Goal: Task Accomplishment & Management: Complete application form

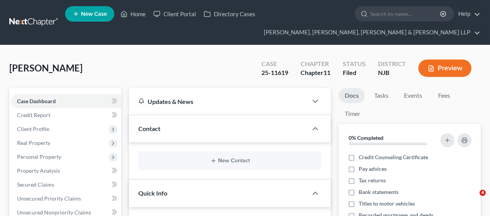
select select "6"
click at [386, 20] on input "search" at bounding box center [405, 14] width 71 height 14
type input "b"
click at [376, 15] on input "search" at bounding box center [405, 14] width 71 height 14
type input "orlando"
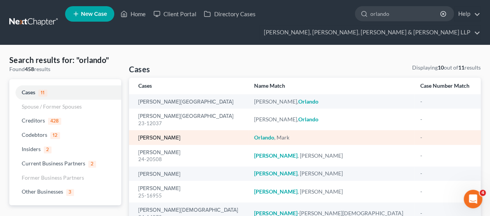
click at [166, 138] on link "[PERSON_NAME]" at bounding box center [159, 137] width 42 height 5
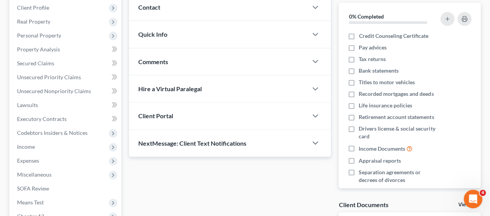
scroll to position [155, 0]
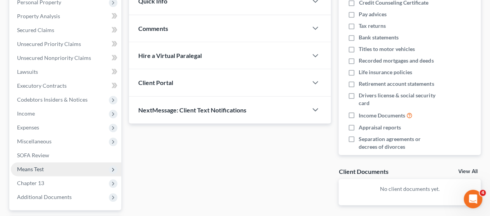
click at [28, 171] on span "Means Test" at bounding box center [30, 169] width 27 height 7
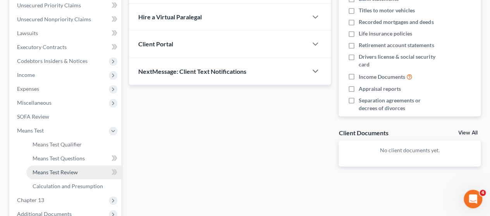
click at [68, 175] on span "Means Test Review" at bounding box center [55, 172] width 45 height 7
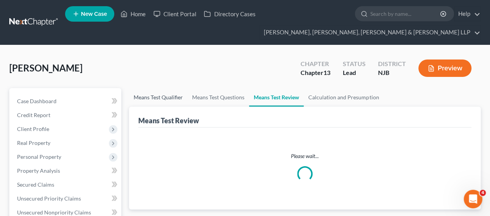
click at [169, 97] on link "Means Test Qualifier" at bounding box center [158, 97] width 58 height 19
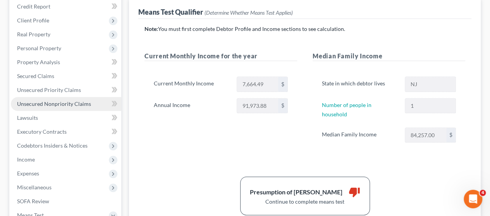
scroll to position [116, 0]
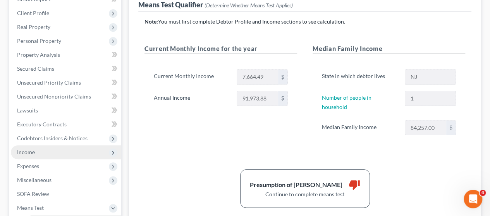
click at [34, 151] on span "Income" at bounding box center [26, 152] width 18 height 7
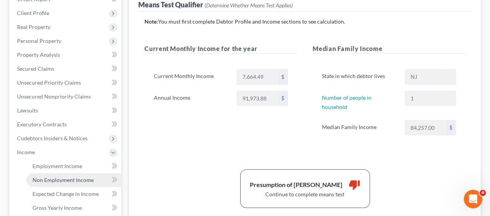
click at [62, 175] on link "Non Employment Income" at bounding box center [73, 180] width 95 height 14
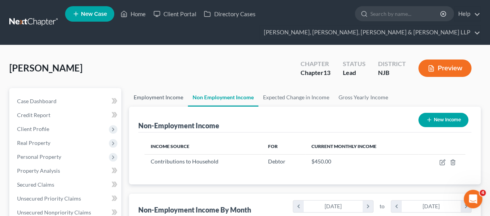
click at [152, 92] on link "Employment Income" at bounding box center [158, 97] width 59 height 19
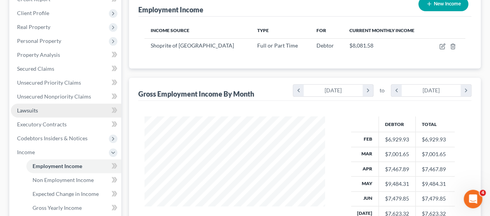
scroll to position [232, 0]
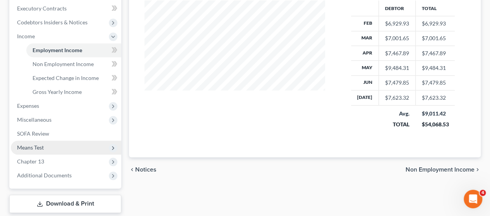
click at [39, 149] on span "Means Test" at bounding box center [30, 147] width 27 height 7
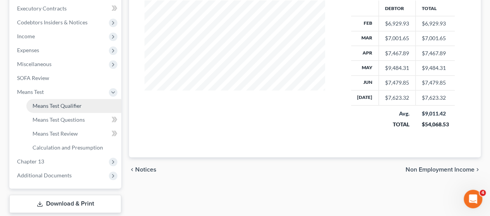
click at [75, 104] on span "Means Test Qualifier" at bounding box center [57, 106] width 49 height 7
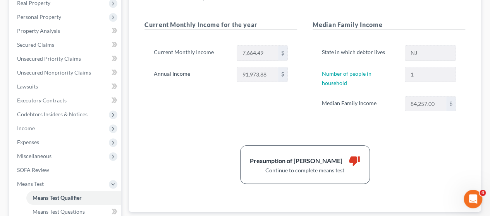
scroll to position [84, 0]
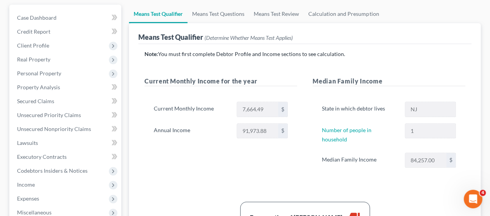
click at [208, 23] on div "Means Test Qualifier (Determine Whether Means Test Applies)" at bounding box center [304, 33] width 333 height 21
click at [215, 13] on link "Means Test Questions" at bounding box center [218, 14] width 62 height 19
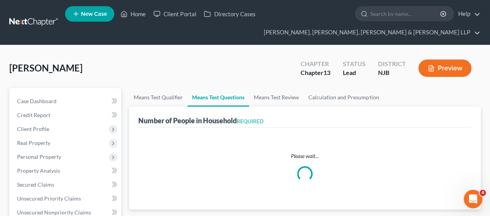
select select "1"
select select "60"
select select "0"
select select "24"
select select "1"
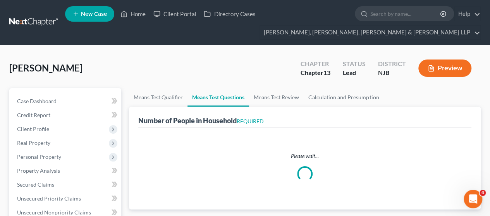
select select "0"
select select "1"
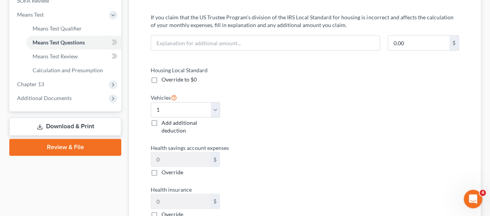
scroll to position [77, 0]
